Goal: Information Seeking & Learning: Learn about a topic

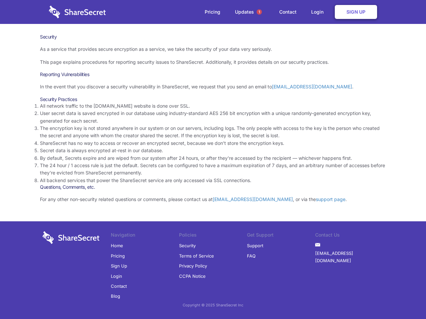
click at [213, 160] on li "By default, Secrets expire and are wiped from our system after 24 hours, or aft…" at bounding box center [213, 158] width 346 height 7
click at [259, 12] on span "1" at bounding box center [258, 11] width 5 height 5
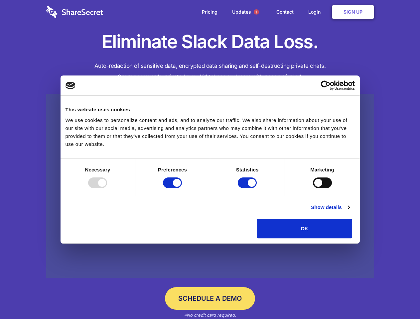
click at [107, 188] on div at bounding box center [97, 183] width 19 height 11
click at [182, 188] on input "Preferences" at bounding box center [172, 183] width 19 height 11
checkbox input "false"
click at [248, 188] on input "Statistics" at bounding box center [247, 183] width 19 height 11
checkbox input "false"
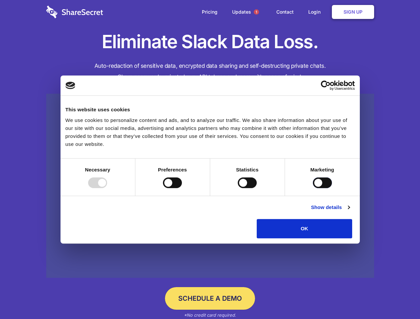
click at [313, 188] on input "Marketing" at bounding box center [322, 183] width 19 height 11
checkbox input "true"
click at [350, 211] on link "Show details" at bounding box center [330, 208] width 39 height 8
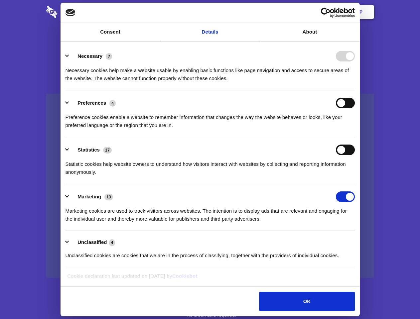
click at [355, 90] on li "Necessary 7 Necessary cookies help make a website usable by enabling basic func…" at bounding box center [210, 67] width 289 height 47
click at [256, 12] on span "1" at bounding box center [256, 11] width 5 height 5
